Goal: Task Accomplishment & Management: Manage account settings

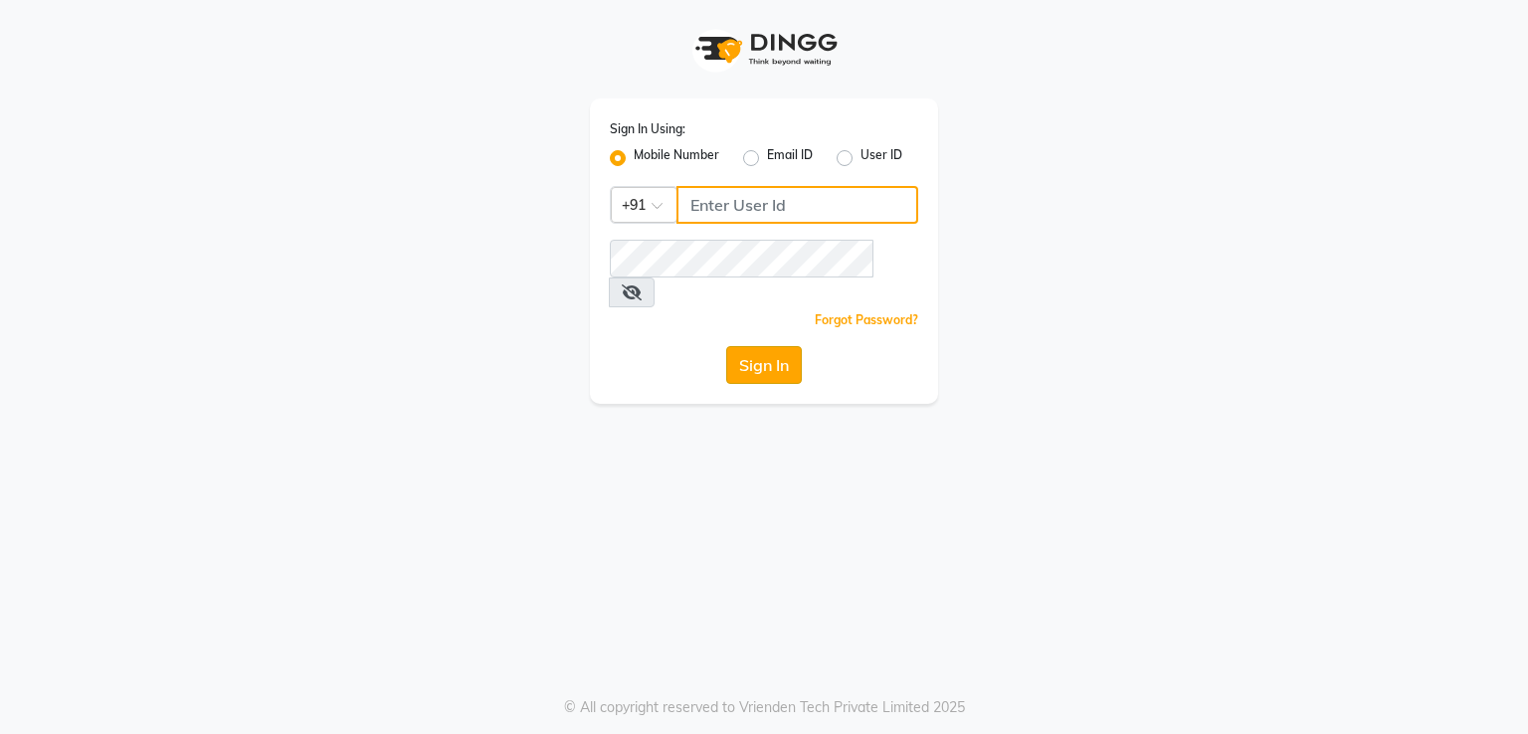
type input "7030300118"
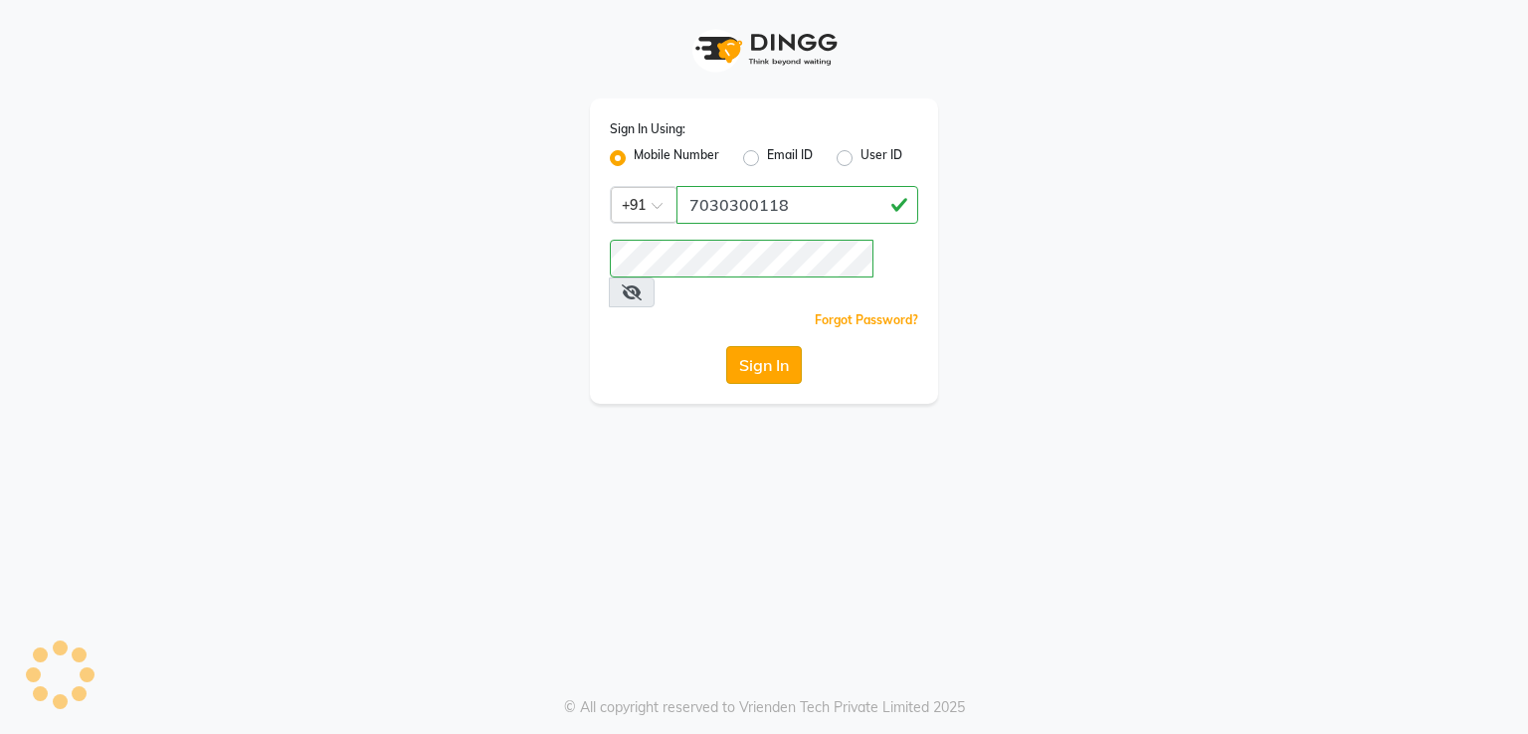
click at [747, 346] on button "Sign In" at bounding box center [764, 365] width 76 height 38
click at [747, 346] on div "Sign In" at bounding box center [764, 365] width 308 height 38
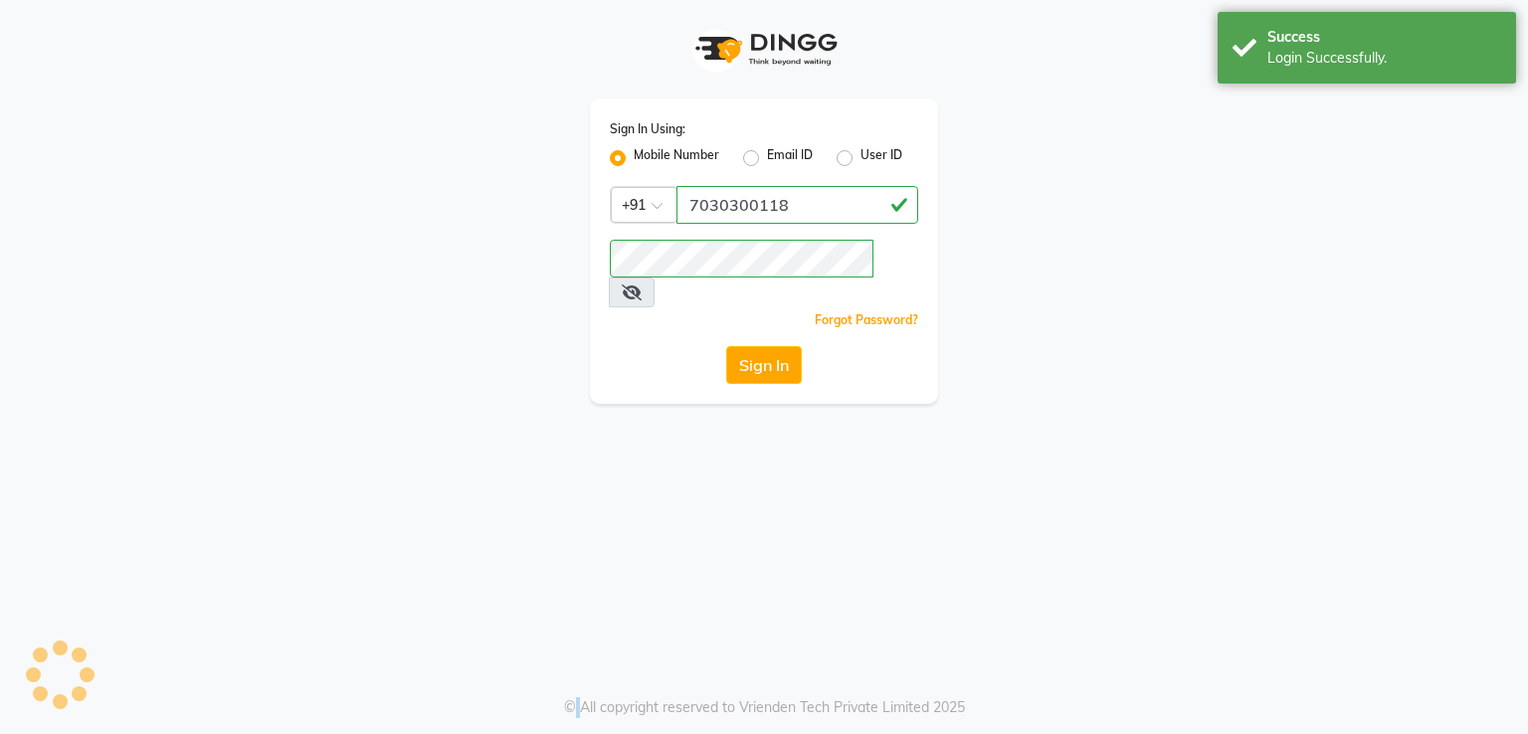
click at [757, 346] on button "Sign In" at bounding box center [764, 365] width 76 height 38
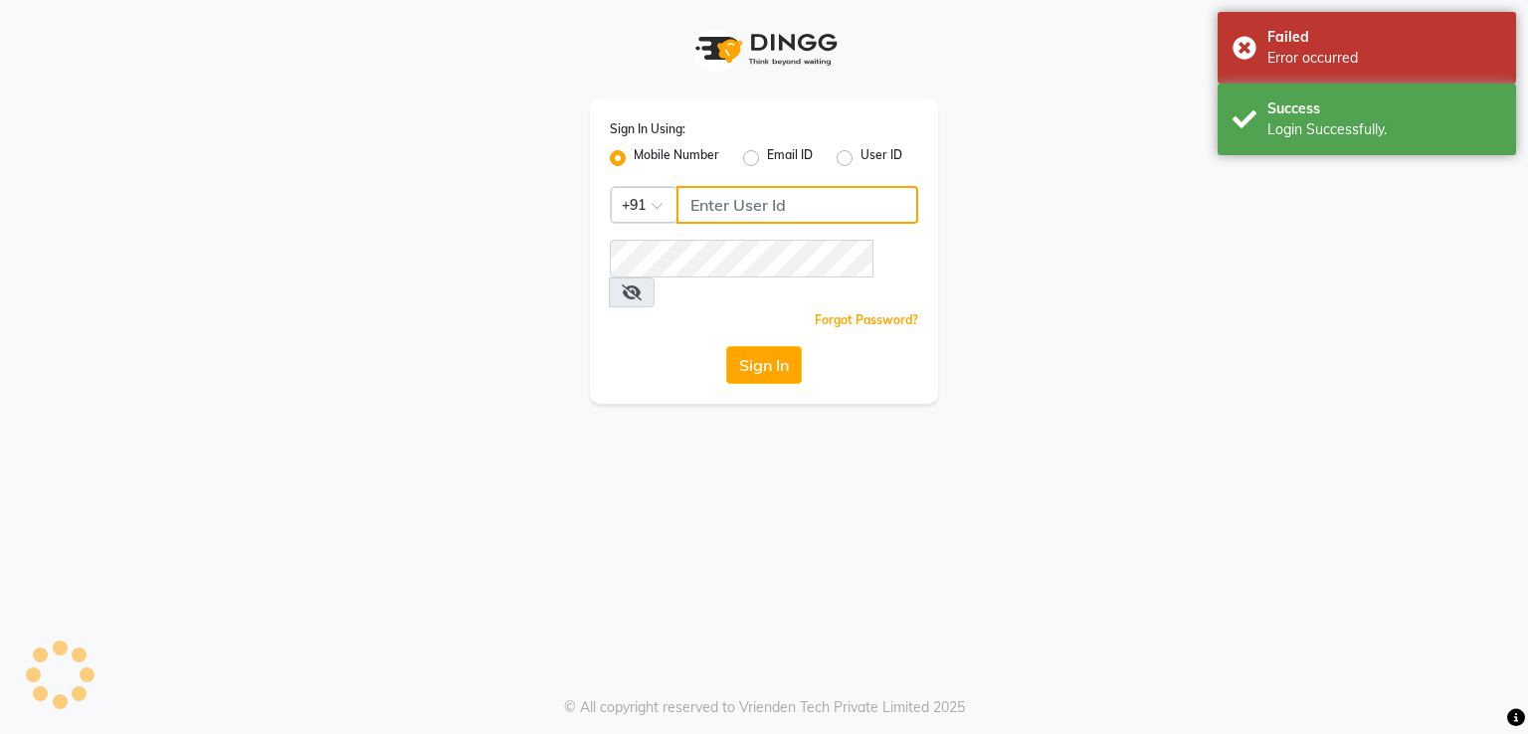
type input "7030300118"
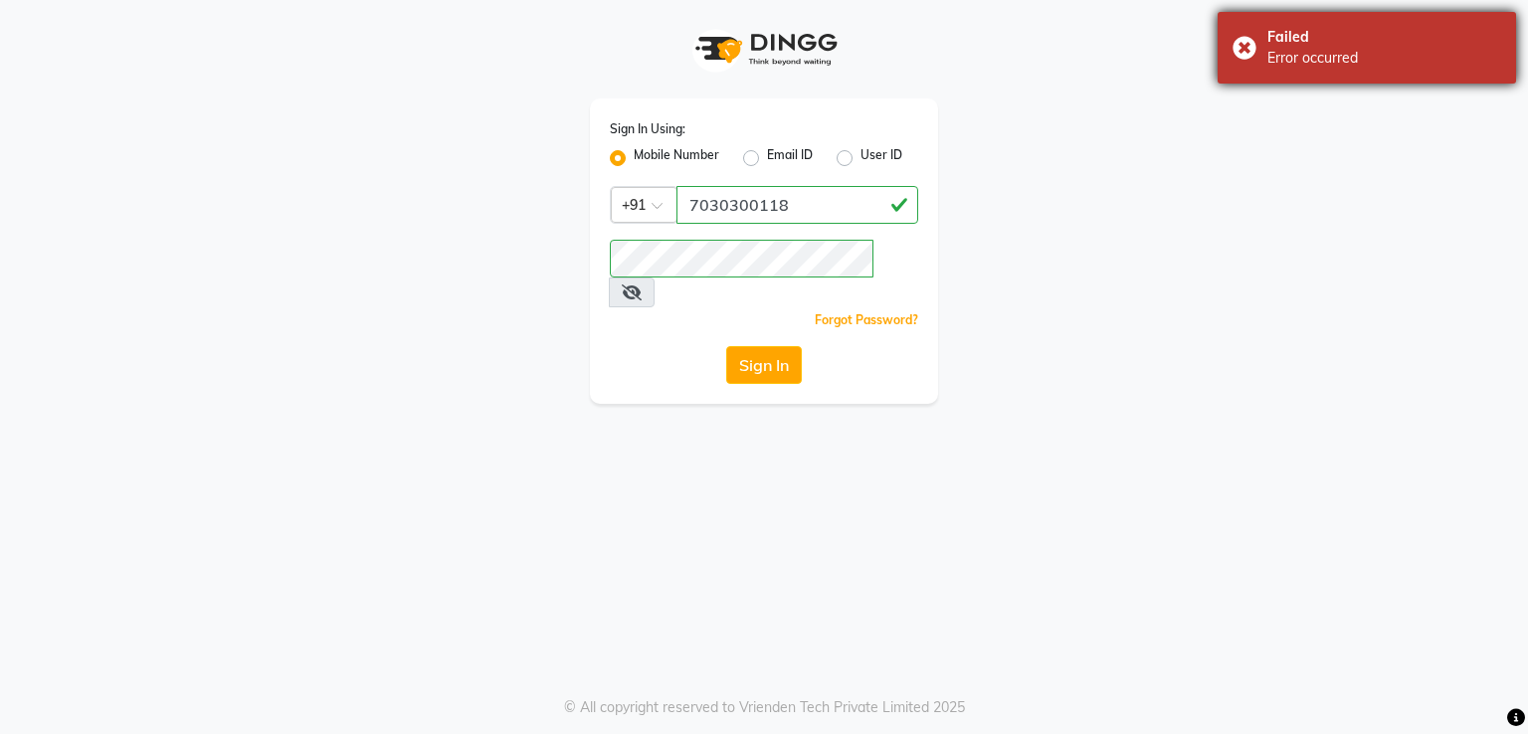
click at [1249, 50] on div "Failed Error occurred" at bounding box center [1367, 48] width 299 height 72
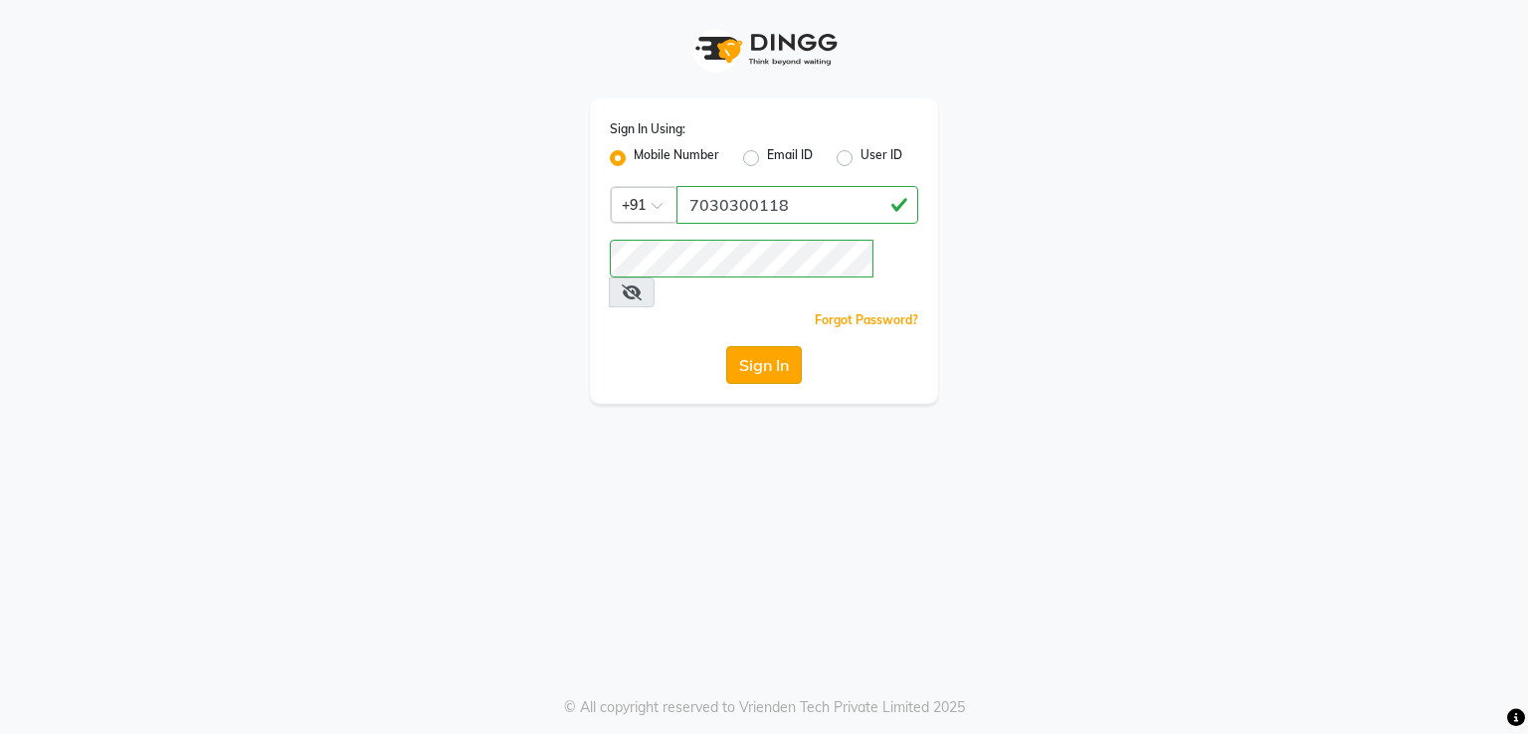
click at [774, 346] on button "Sign In" at bounding box center [764, 365] width 76 height 38
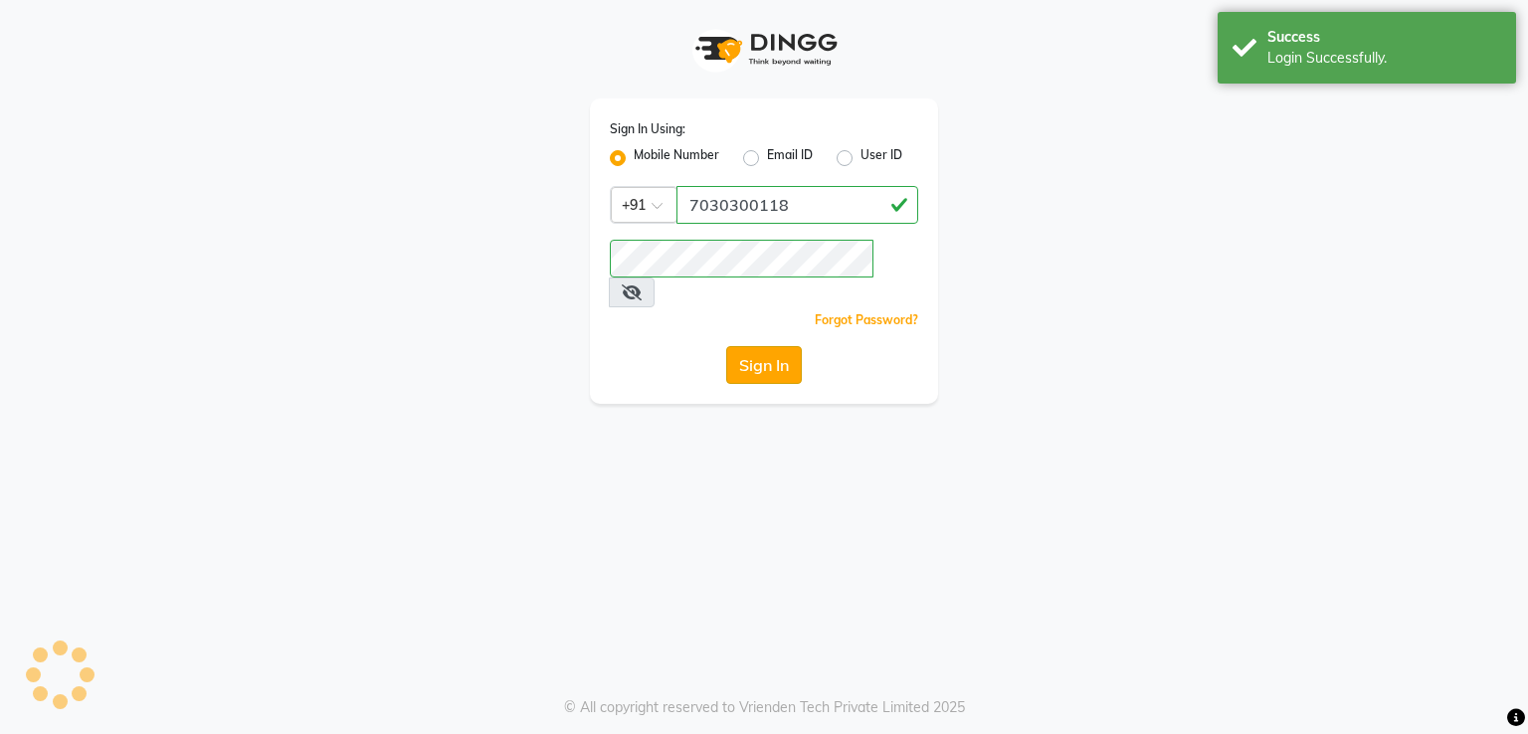
click at [774, 346] on div "Sign In" at bounding box center [764, 365] width 308 height 38
